Goal: Task Accomplishment & Management: Manage account settings

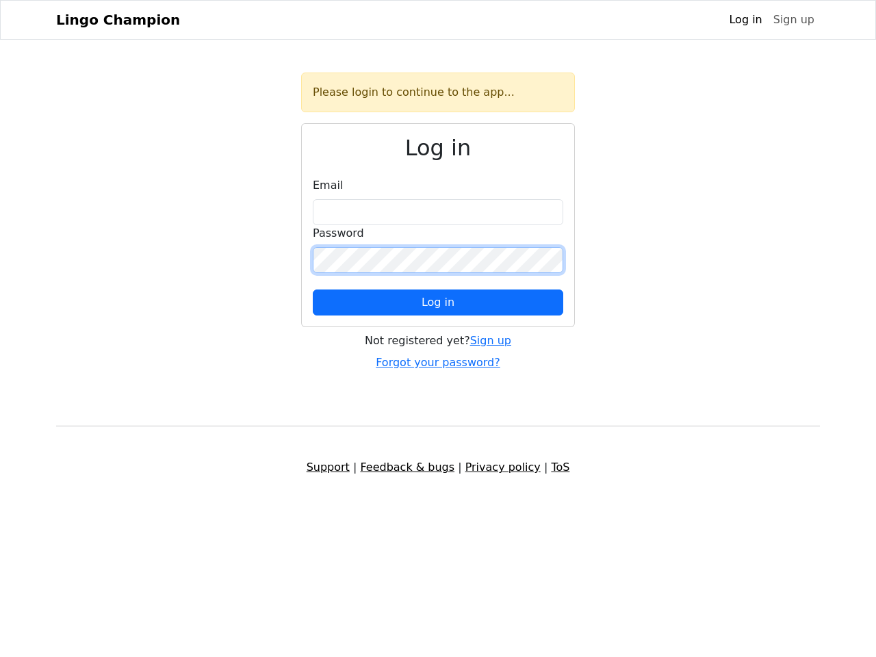
click at [438, 303] on span "Log in" at bounding box center [438, 302] width 33 height 13
